Goal: Transaction & Acquisition: Register for event/course

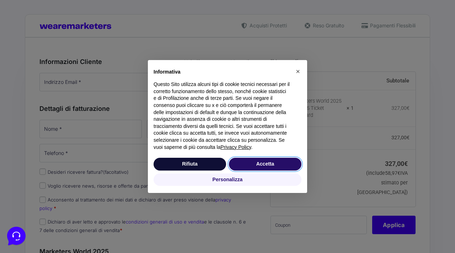
click at [282, 165] on button "Accetta" at bounding box center [265, 164] width 73 height 13
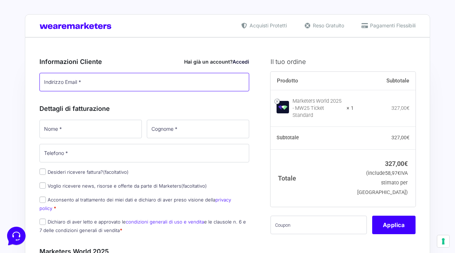
click at [120, 86] on input "Indirizzo Email *" at bounding box center [144, 82] width 210 height 18
paste input "[EMAIL_ADDRESS][DOMAIN_NAME]"
type input "[EMAIL_ADDRESS][DOMAIN_NAME]"
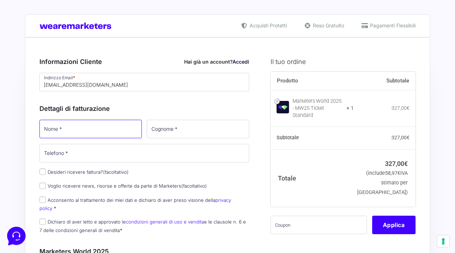
click at [89, 128] on input "Nome *" at bounding box center [90, 129] width 102 height 18
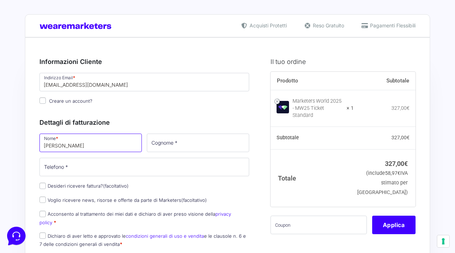
type input "[PERSON_NAME]"
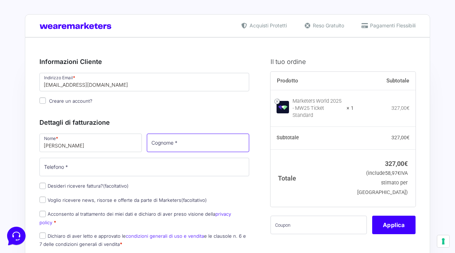
click at [178, 144] on input "Cognome *" at bounding box center [198, 143] width 102 height 18
type input "[PERSON_NAME]"
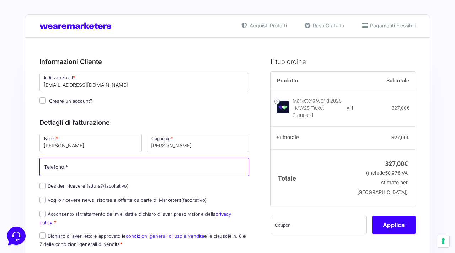
click at [101, 171] on input "Telefono *" at bounding box center [144, 167] width 210 height 18
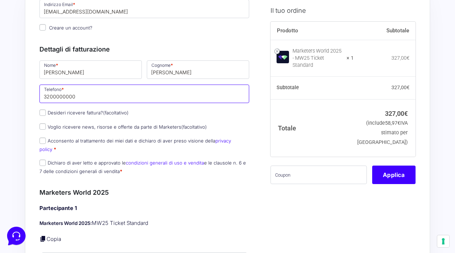
type input "3200000000"
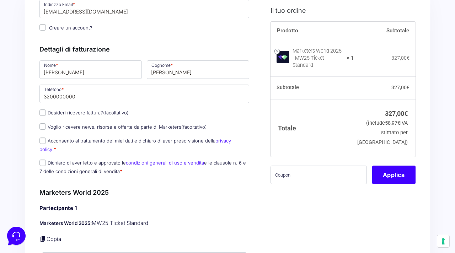
click at [59, 143] on label "Acconsento al trattamento dei miei dati e dichiaro di aver preso visione della …" at bounding box center [135, 145] width 192 height 14
click at [46, 143] on input "Acconsento al trattamento dei miei dati e dichiaro di aver preso visione della …" at bounding box center [42, 141] width 6 height 6
checkbox input "true"
click at [59, 158] on p "Dichiaro di aver letto e approvato le condizioni generali di uso e vendita e le…" at bounding box center [144, 167] width 215 height 18
click at [59, 160] on label "Dichiaro di aver letto e approvato le condizioni generali di uso e vendita e le…" at bounding box center [142, 167] width 207 height 14
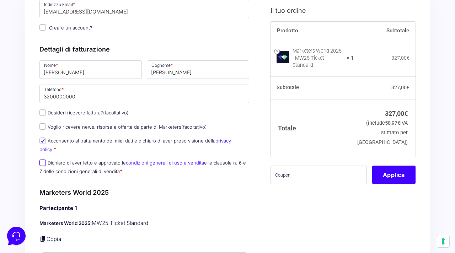
click at [46, 160] on input "Dichiaro di aver letto e approvato le condizioni generali di uso e vendita e le…" at bounding box center [42, 163] width 6 height 6
checkbox input "true"
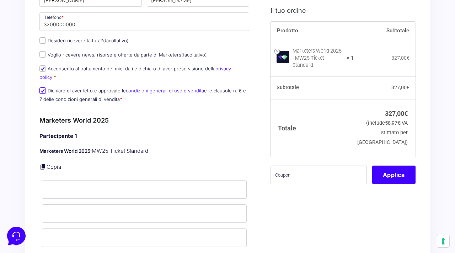
scroll to position [146, 0]
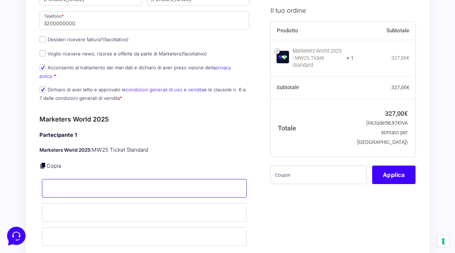
click at [67, 179] on input "Nome *" at bounding box center [144, 188] width 205 height 18
type input "[PERSON_NAME]"
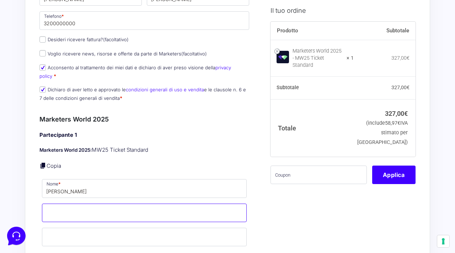
click at [74, 205] on input "Cognome *" at bounding box center [144, 213] width 205 height 18
type input "[PERSON_NAME]"
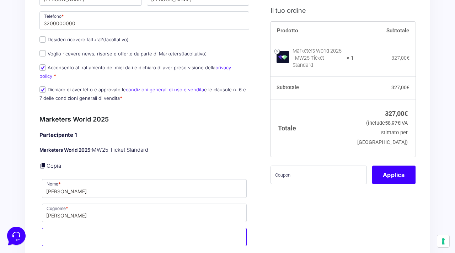
click at [75, 228] on input "Email *" at bounding box center [144, 237] width 205 height 18
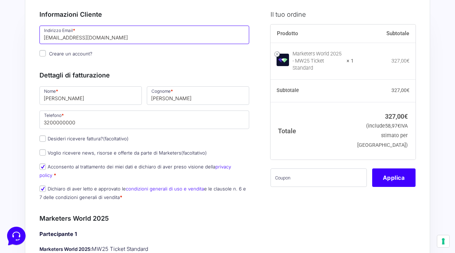
click at [99, 38] on input "[EMAIL_ADDRESS][DOMAIN_NAME]" at bounding box center [144, 35] width 210 height 18
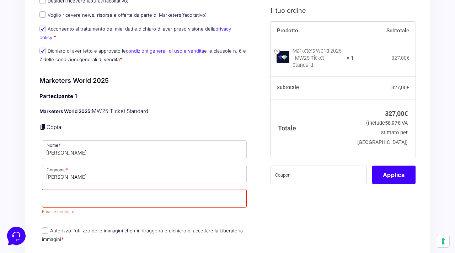
scroll to position [305, 0]
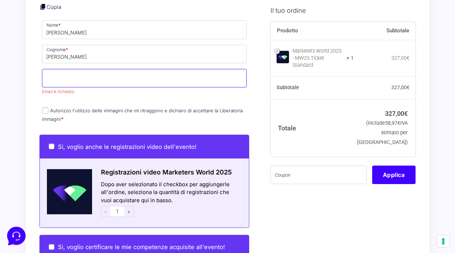
click at [97, 69] on input "Email *" at bounding box center [144, 78] width 205 height 18
paste input "[EMAIL_ADDRESS][DOMAIN_NAME]"
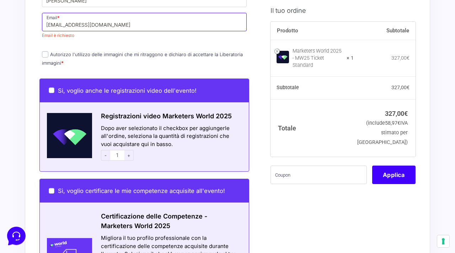
type input "[EMAIL_ADDRESS][DOMAIN_NAME]"
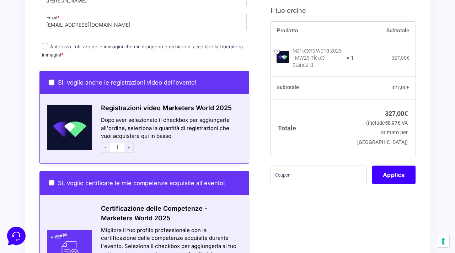
click at [49, 83] on div "Si, voglio anche le registrazioni video dell'evento!" at bounding box center [144, 82] width 209 height 23
click at [50, 80] on input "Si, voglio anche le registrazioni video dell'evento!" at bounding box center [52, 83] width 6 height 6
checkbox input "true"
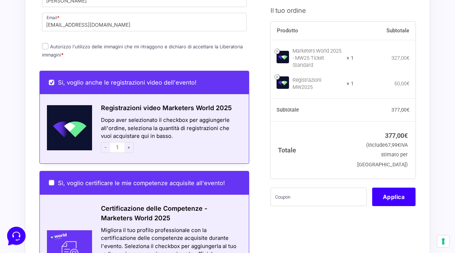
click at [50, 180] on input "Sì, voglio certificare le mie competenze acquisite all'evento!" at bounding box center [52, 183] width 6 height 6
checkbox input "true"
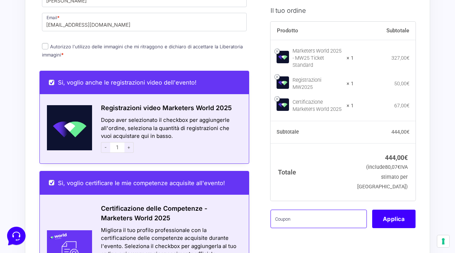
click at [312, 225] on input "text" at bounding box center [319, 219] width 96 height 18
type input "mbgtest"
click at [401, 222] on button "Applica" at bounding box center [393, 219] width 43 height 18
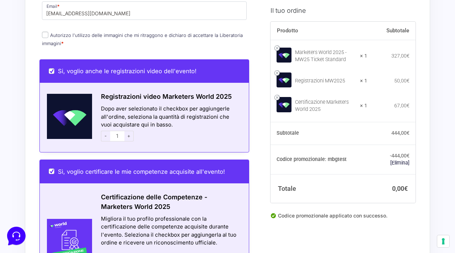
scroll to position [580, 0]
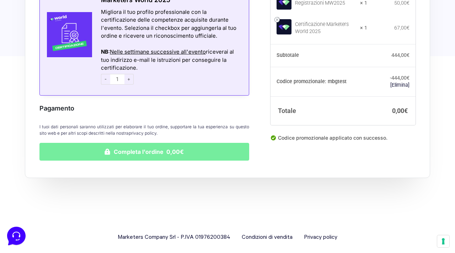
click at [197, 143] on button "Completa l'ordine 0,00€" at bounding box center [144, 152] width 210 height 18
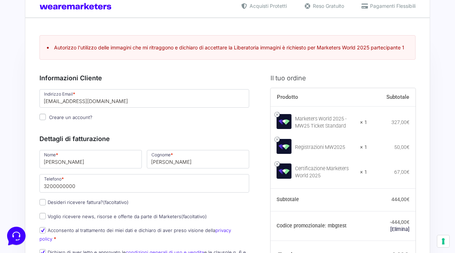
scroll to position [13, 0]
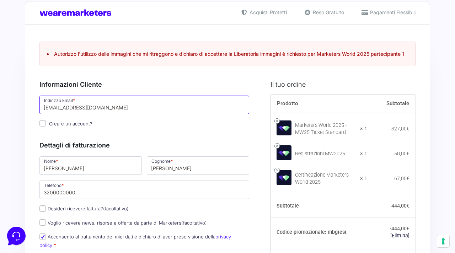
click at [132, 101] on input "[EMAIL_ADDRESS][DOMAIN_NAME]" at bounding box center [144, 105] width 210 height 18
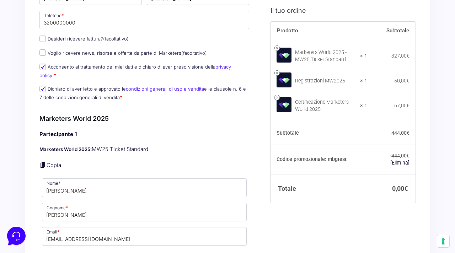
scroll to position [312, 0]
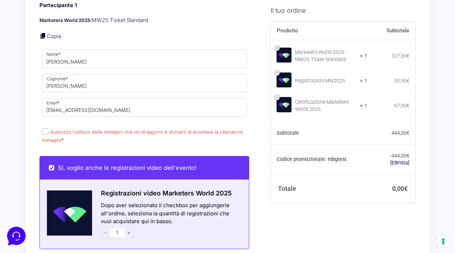
click at [45, 128] on input "Autorizzo l'utilizzo delle immagini che mi ritraggono e dichiaro di accettare l…" at bounding box center [45, 131] width 6 height 6
checkbox input "true"
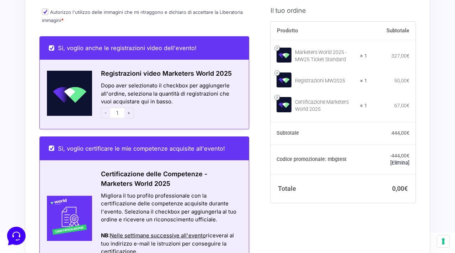
scroll to position [567, 0]
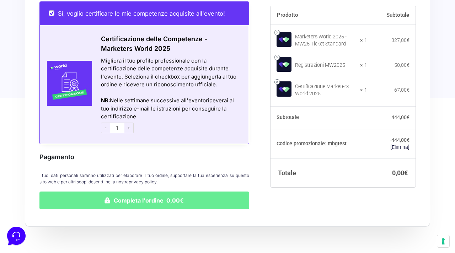
click at [131, 192] on button "Completa l'ordine 0,00€" at bounding box center [144, 201] width 210 height 18
